Goal: Book appointment/travel/reservation

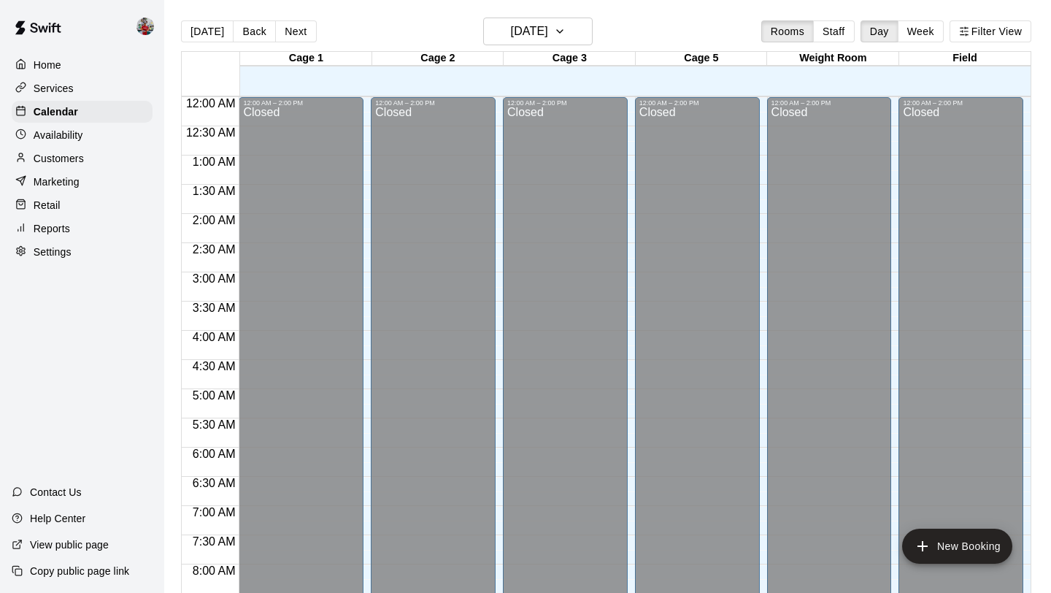
scroll to position [846, 0]
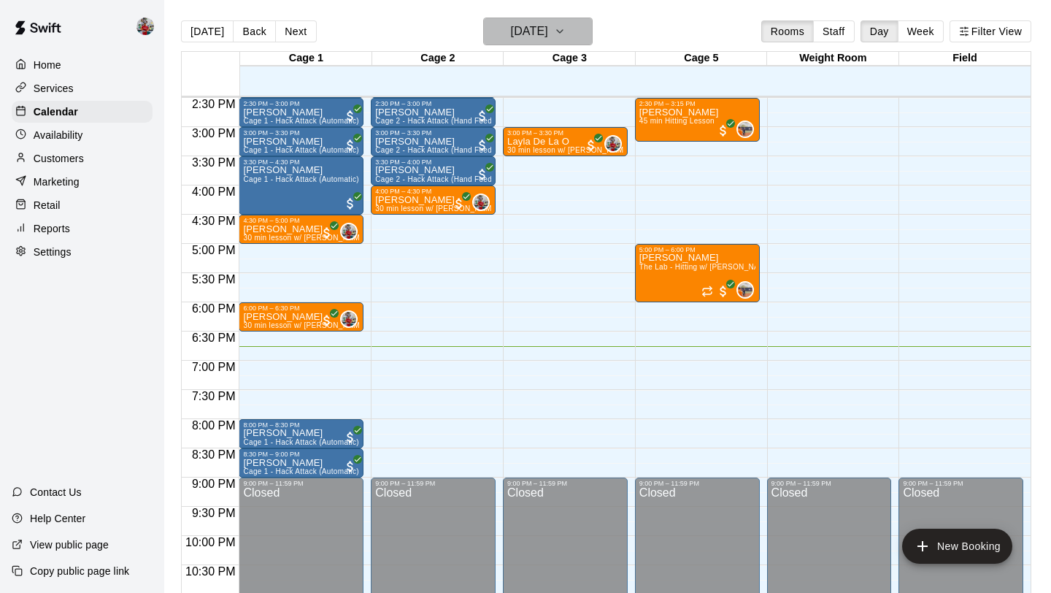
click at [542, 26] on h6 "[DATE]" at bounding box center [529, 31] width 37 height 20
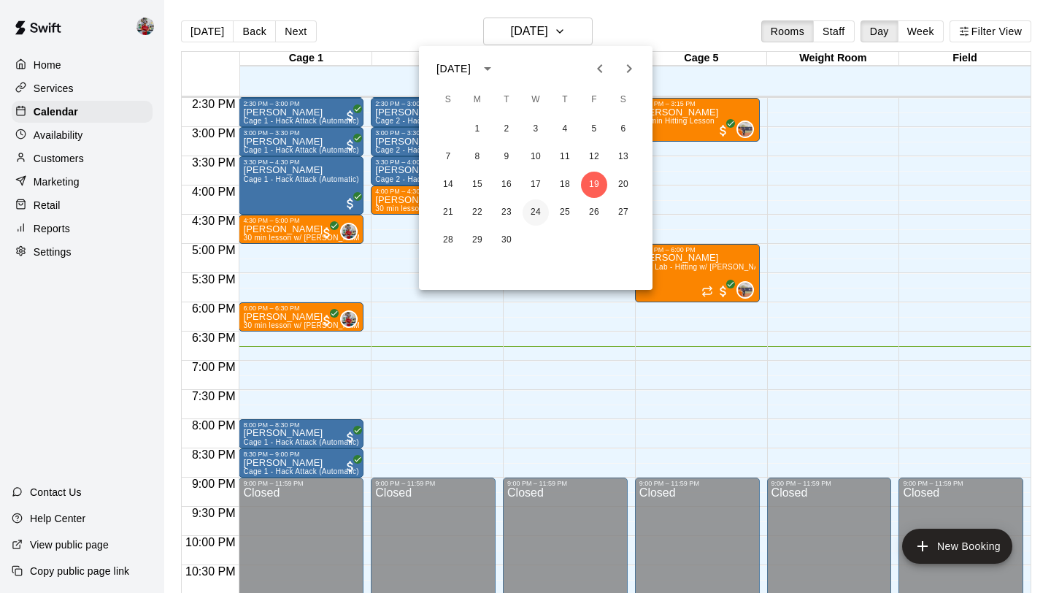
click at [540, 217] on button "24" at bounding box center [536, 212] width 26 height 26
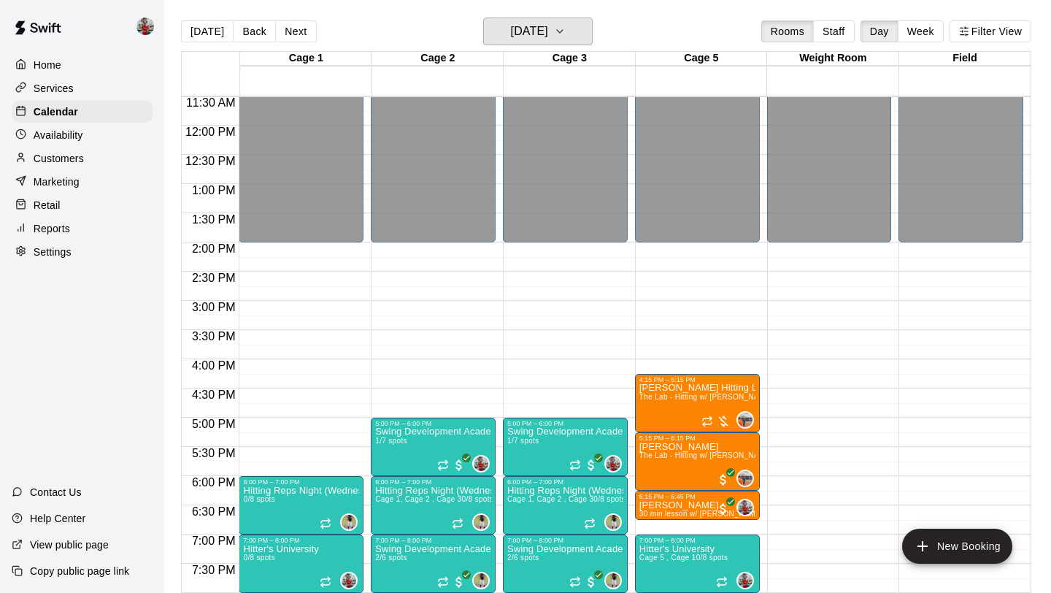
scroll to position [890, 0]
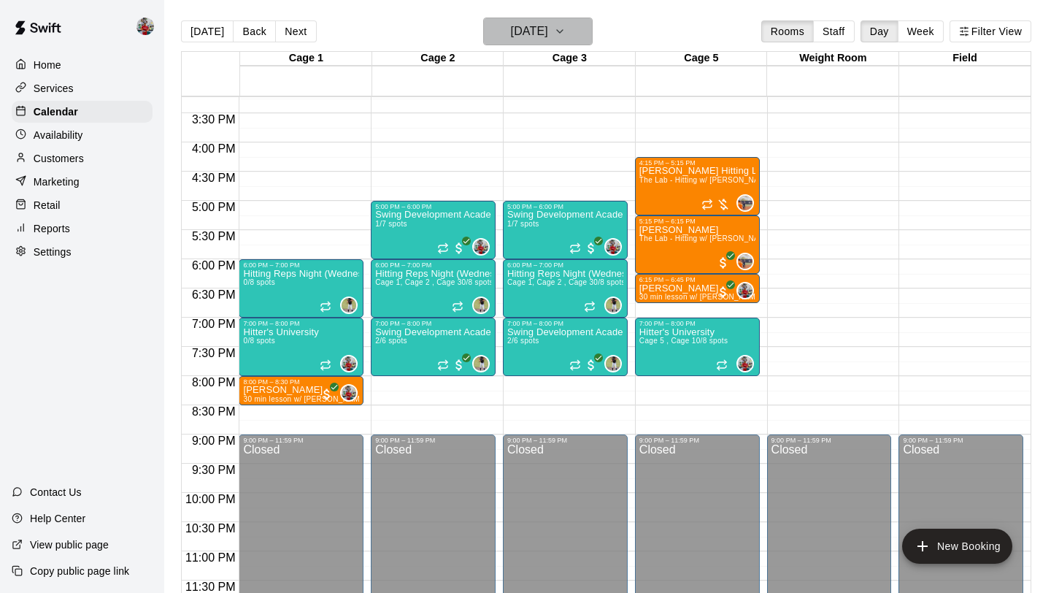
click at [537, 32] on h6 "[DATE]" at bounding box center [529, 31] width 37 height 20
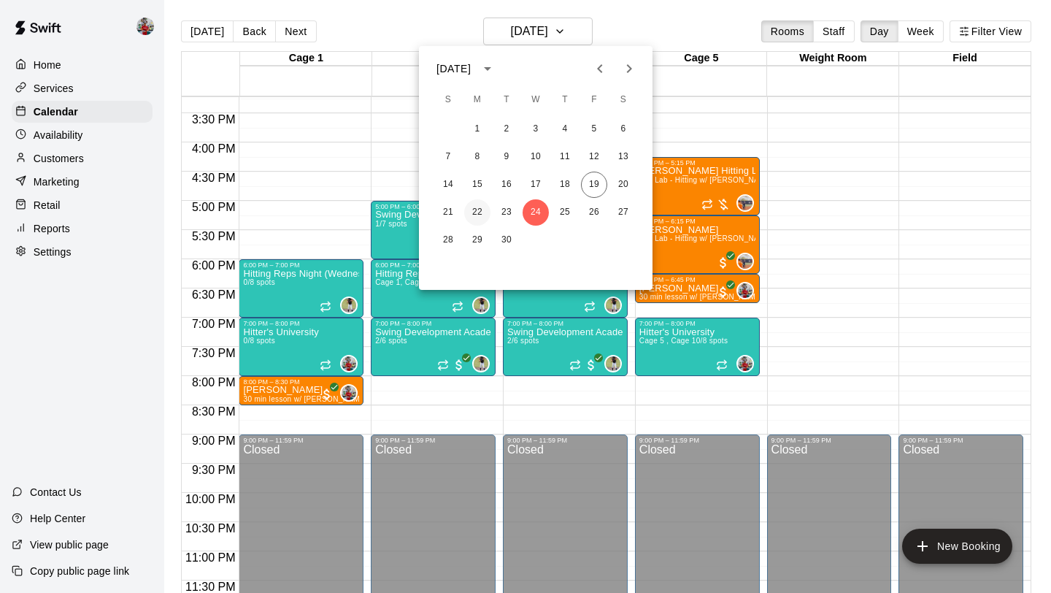
click at [483, 214] on button "22" at bounding box center [477, 212] width 26 height 26
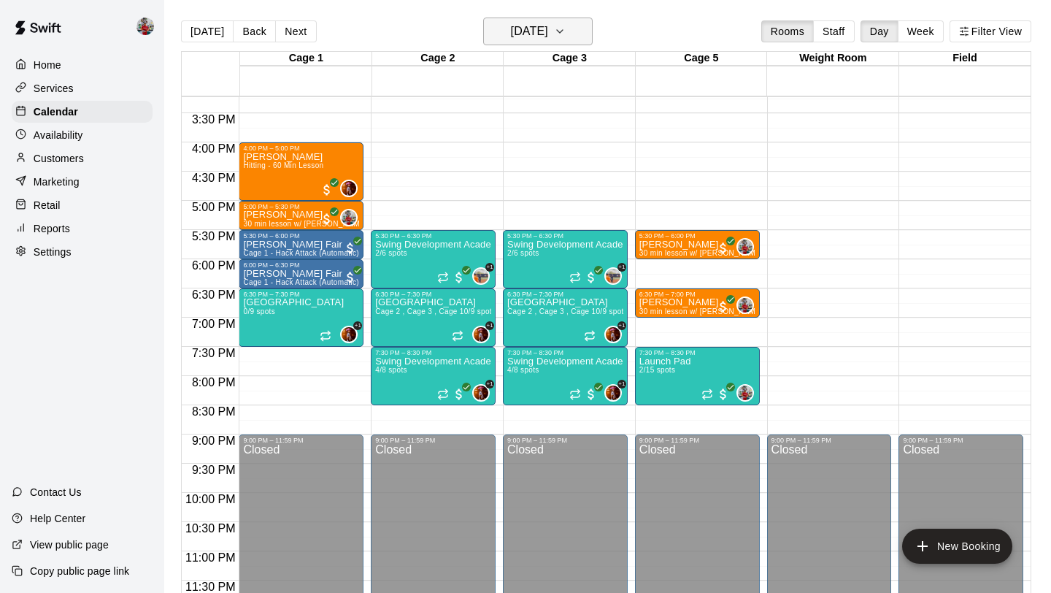
click at [537, 31] on h6 "[DATE]" at bounding box center [529, 31] width 37 height 20
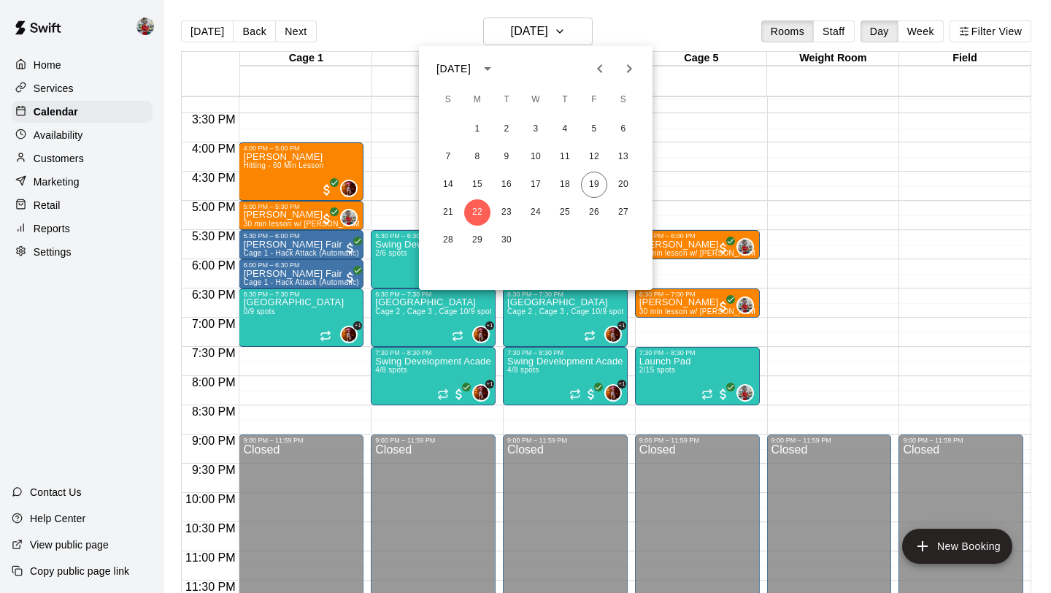
click at [751, 172] on div at bounding box center [525, 296] width 1051 height 593
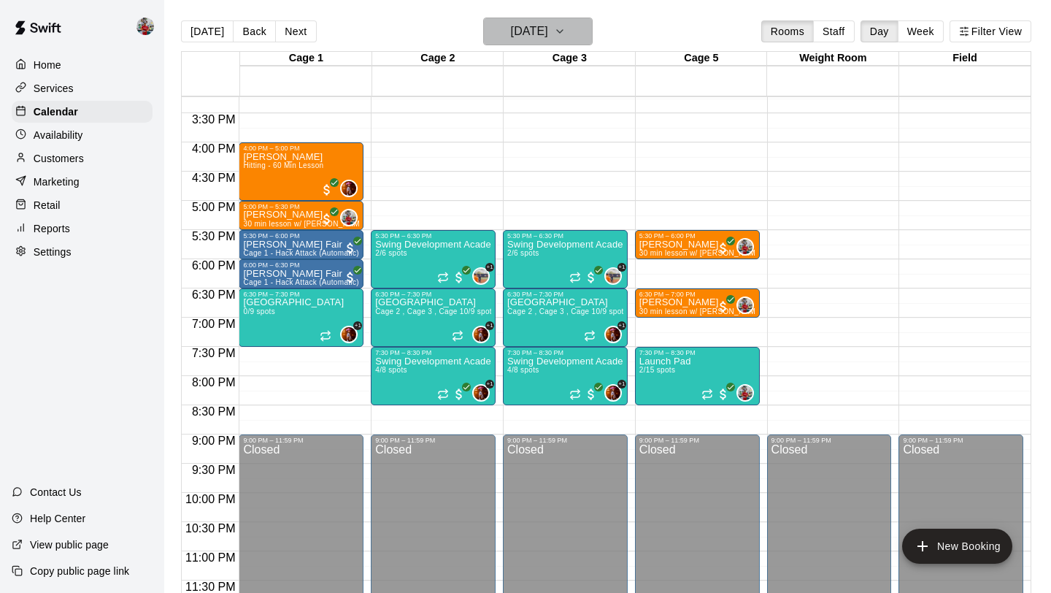
click at [538, 38] on h6 "[DATE]" at bounding box center [529, 31] width 37 height 20
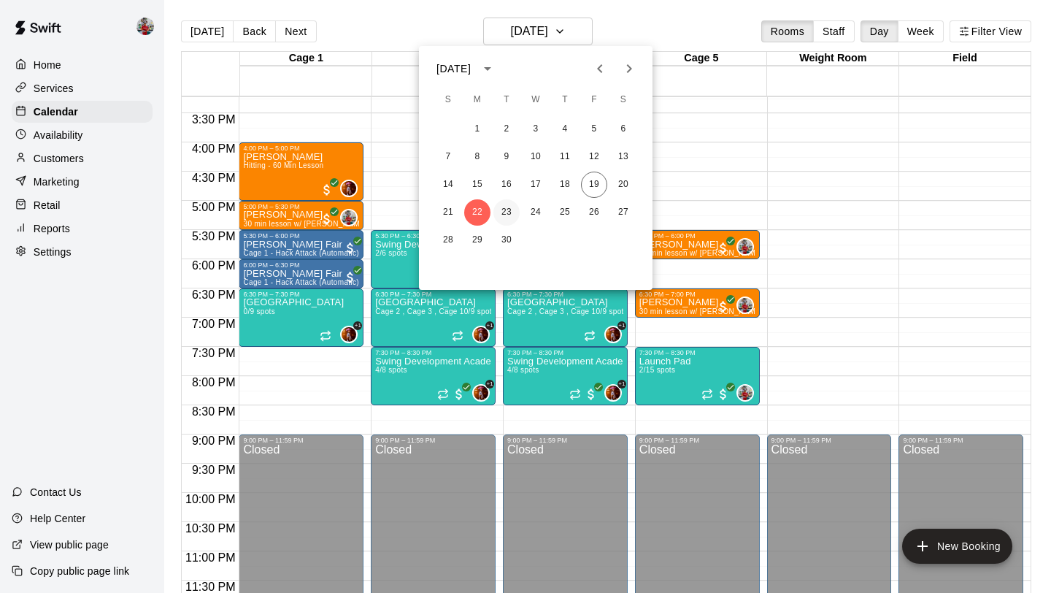
click at [512, 218] on button "23" at bounding box center [506, 212] width 26 height 26
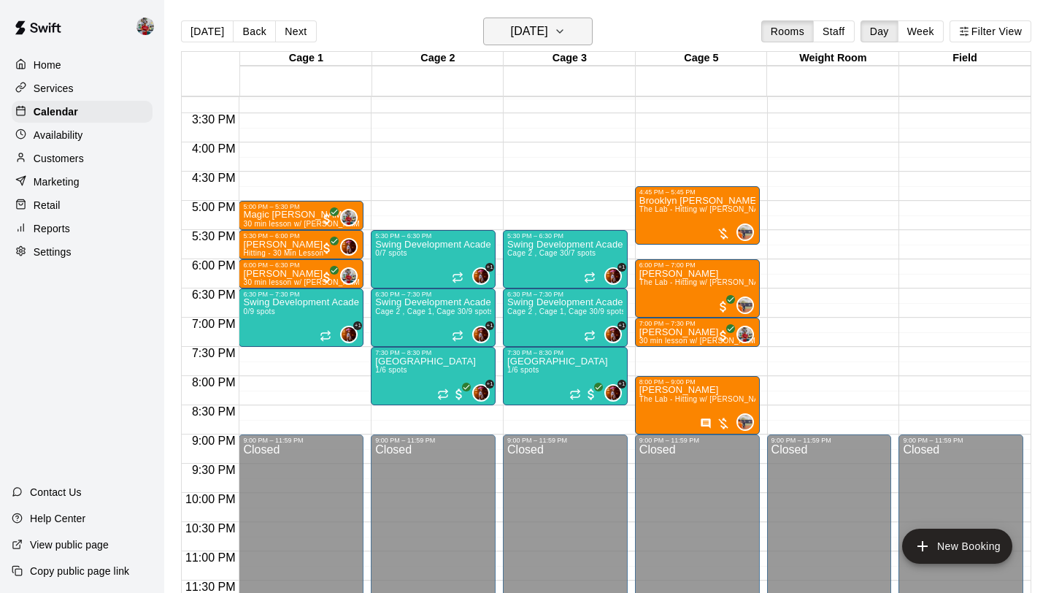
click at [548, 30] on h6 "[DATE]" at bounding box center [529, 31] width 37 height 20
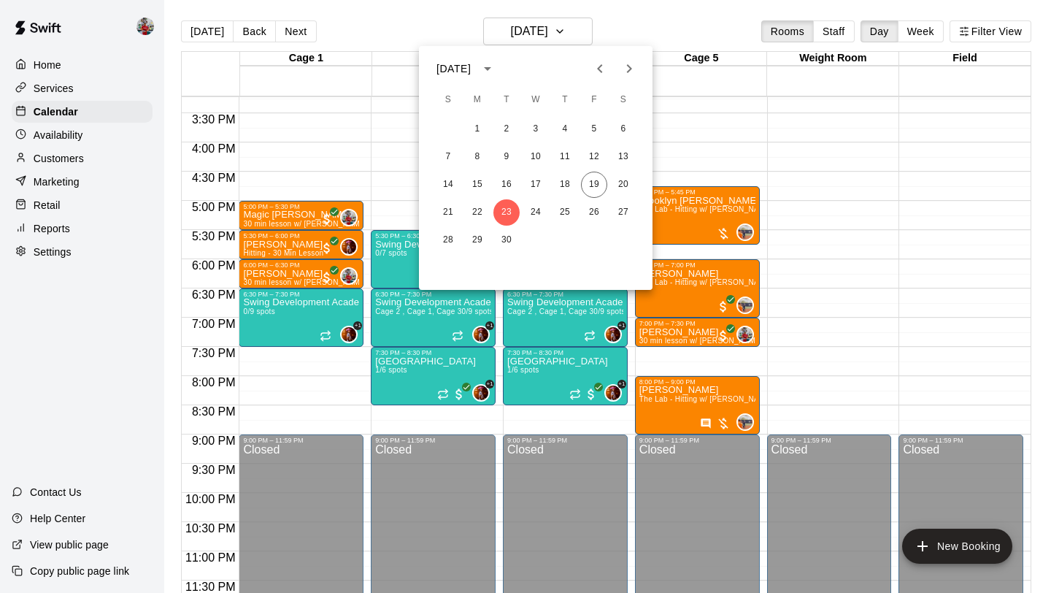
click at [776, 103] on div at bounding box center [525, 296] width 1051 height 593
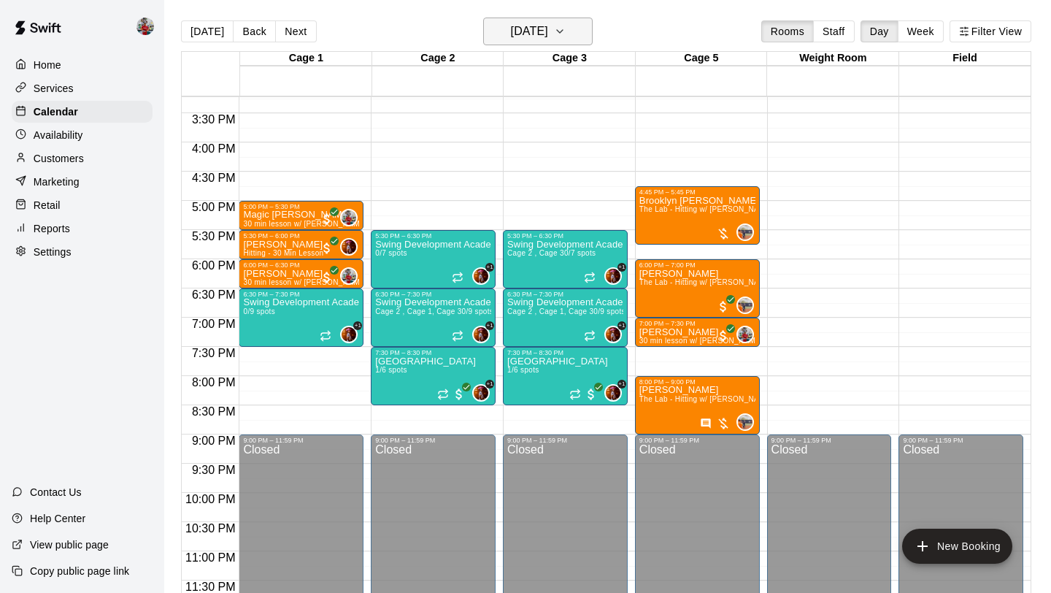
click at [544, 24] on h6 "[DATE]" at bounding box center [529, 31] width 37 height 20
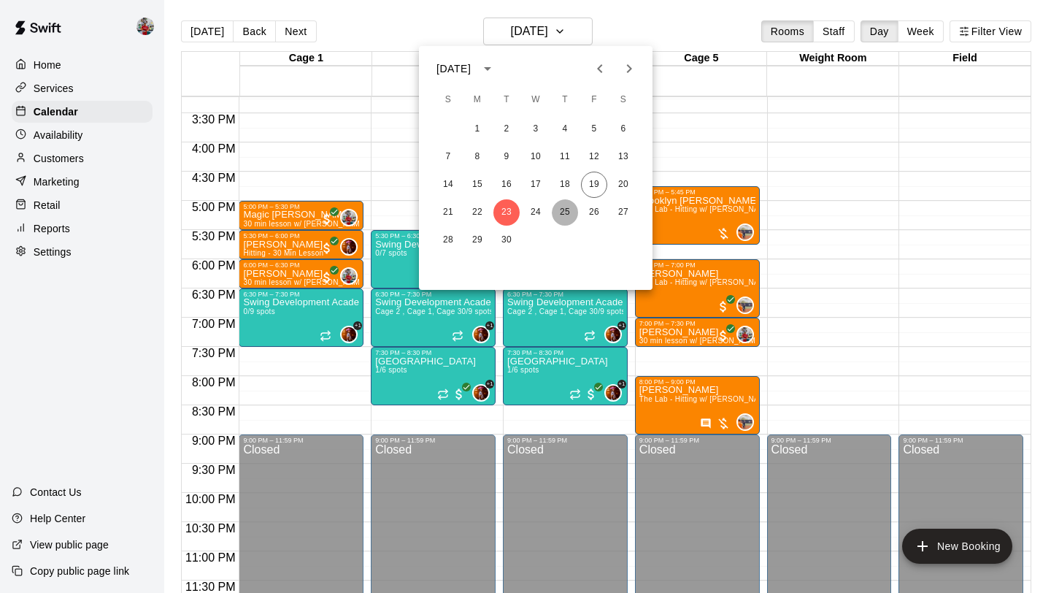
click at [567, 212] on button "25" at bounding box center [565, 212] width 26 height 26
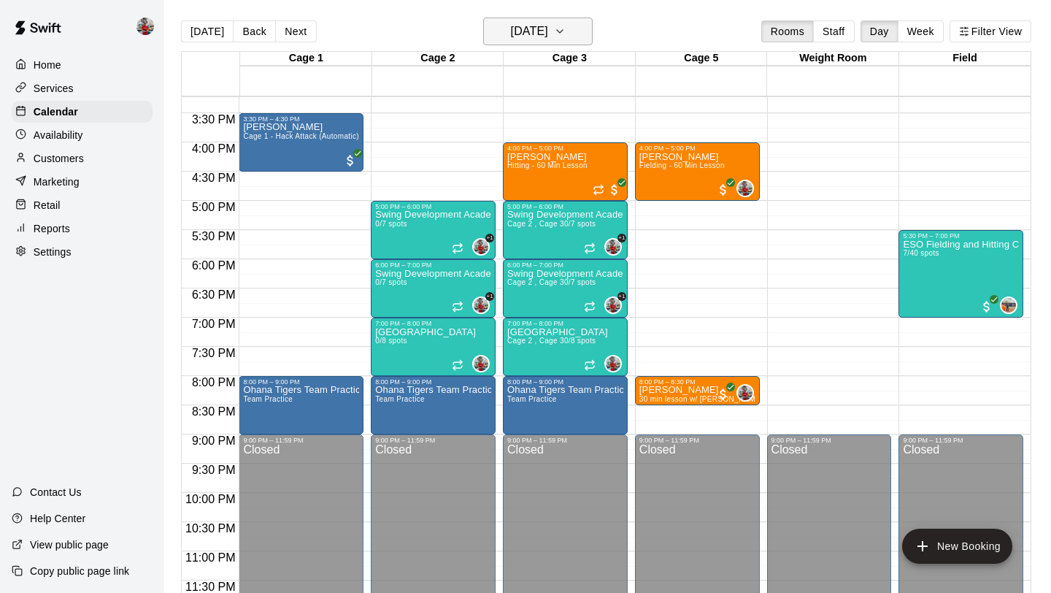
click at [548, 29] on h6 "[DATE]" at bounding box center [529, 31] width 37 height 20
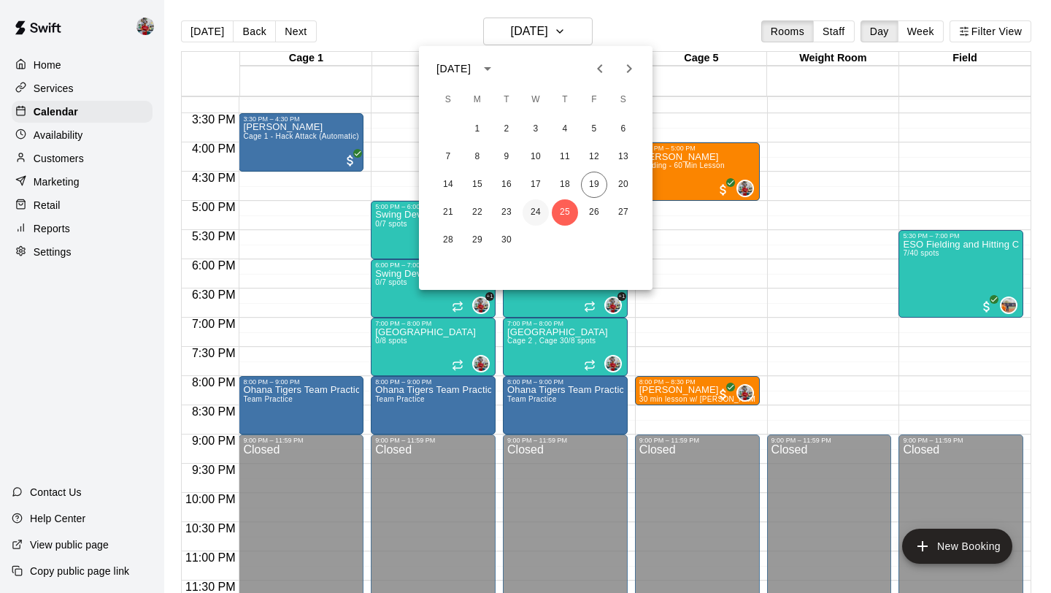
click at [537, 209] on button "24" at bounding box center [536, 212] width 26 height 26
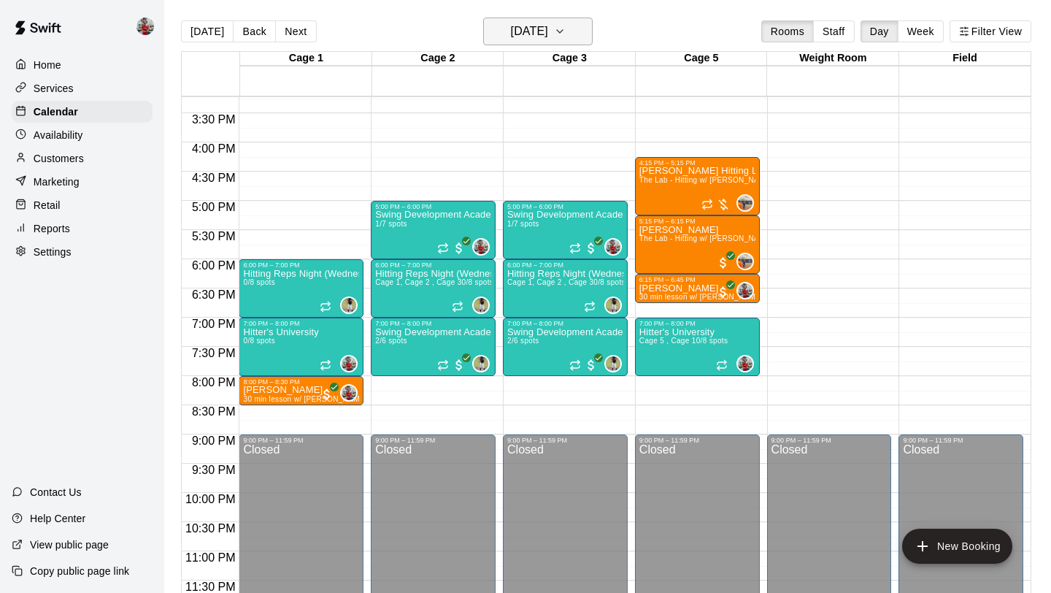
click at [548, 35] on h6 "[DATE]" at bounding box center [529, 31] width 37 height 20
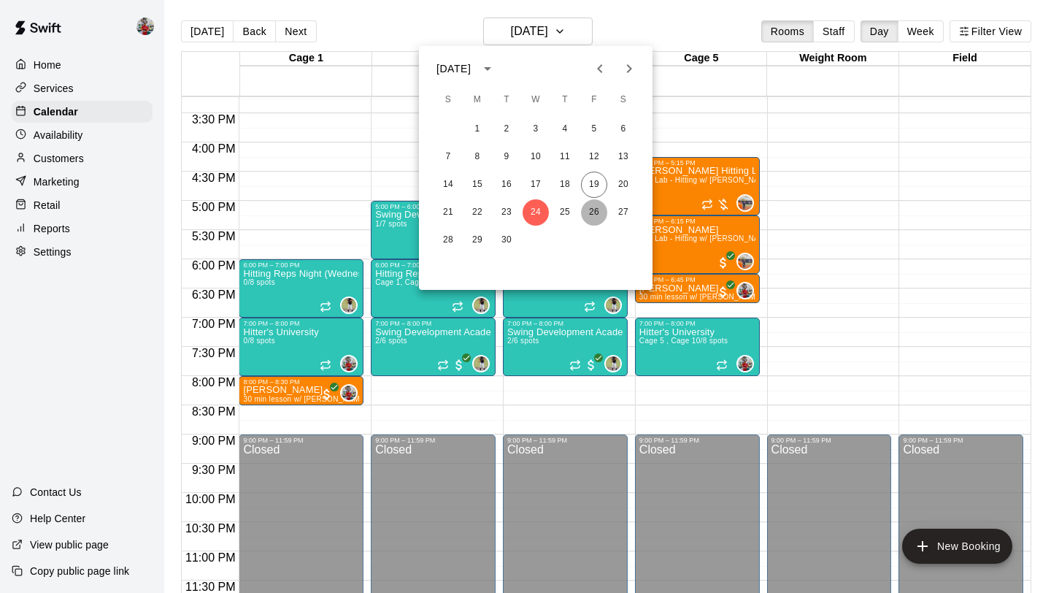
click at [593, 212] on button "26" at bounding box center [594, 212] width 26 height 26
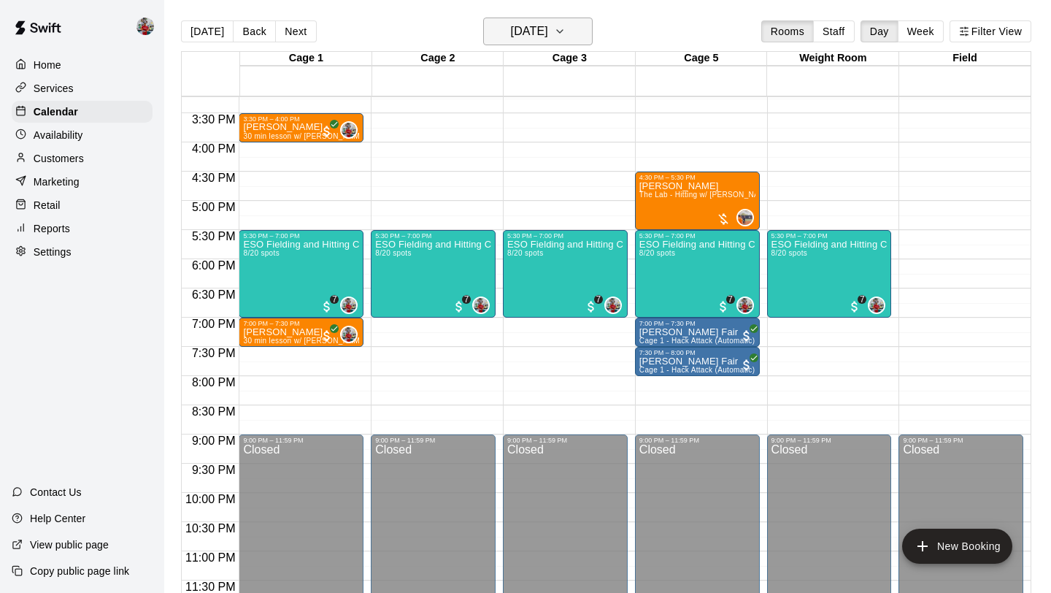
click at [515, 28] on h6 "[DATE]" at bounding box center [529, 31] width 37 height 20
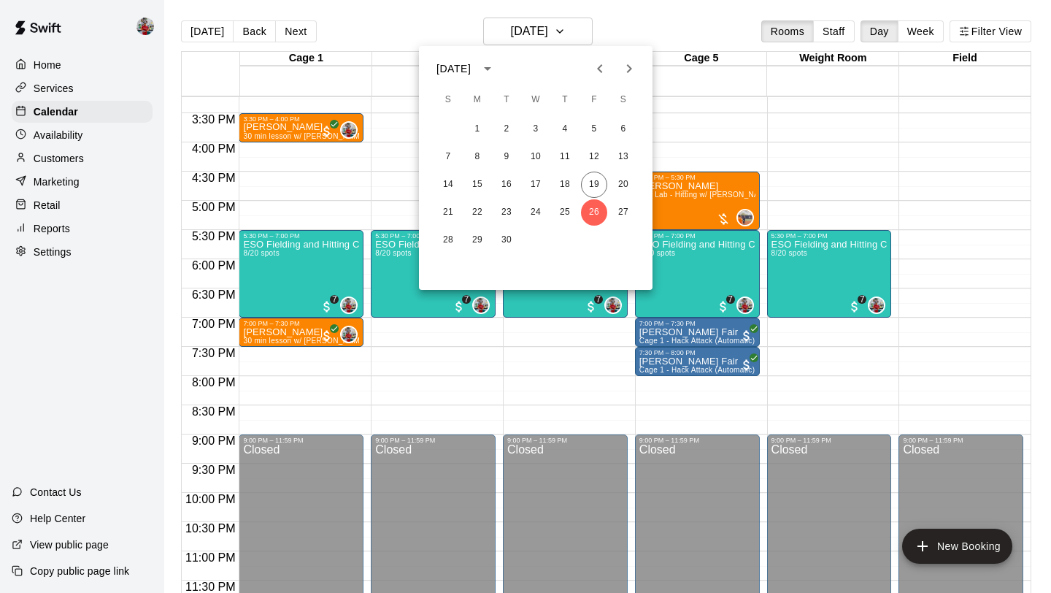
click at [388, 176] on div at bounding box center [525, 296] width 1051 height 593
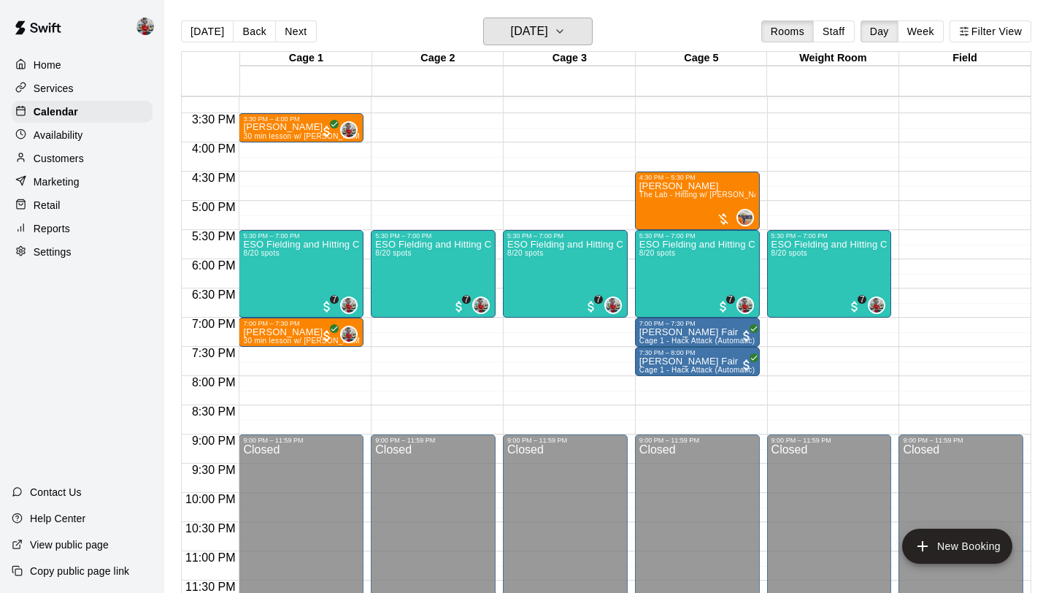
scroll to position [807, 0]
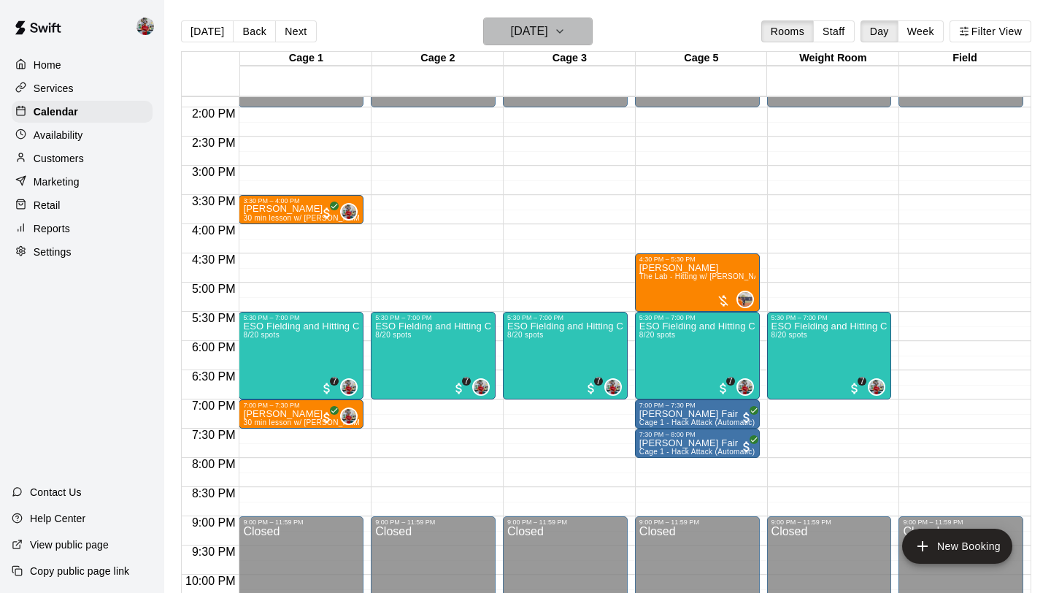
click at [514, 28] on h6 "[DATE]" at bounding box center [529, 31] width 37 height 20
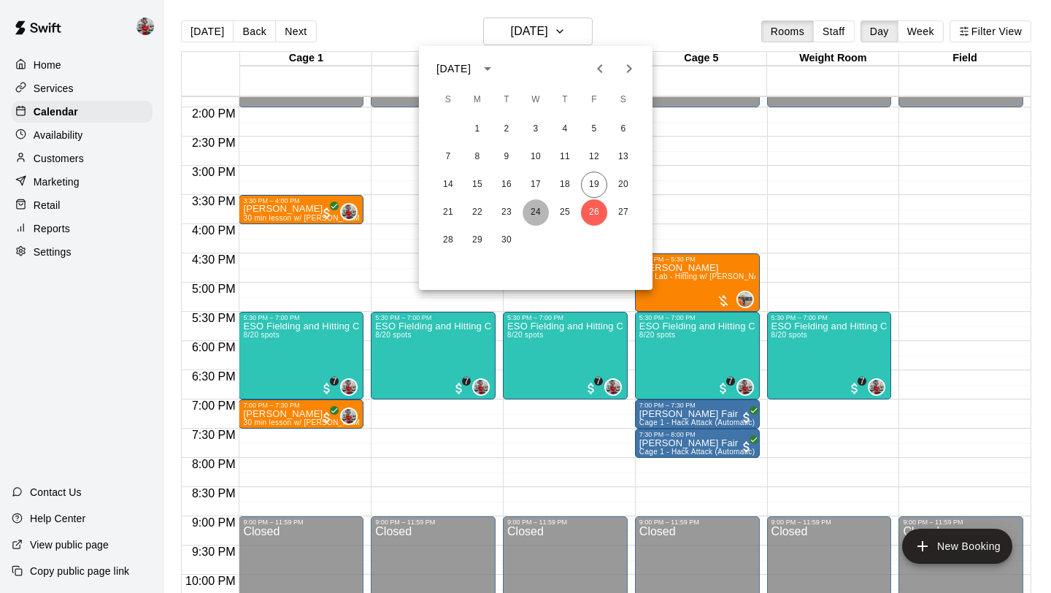
click at [542, 217] on button "24" at bounding box center [536, 212] width 26 height 26
